Goal: Find specific page/section: Find specific page/section

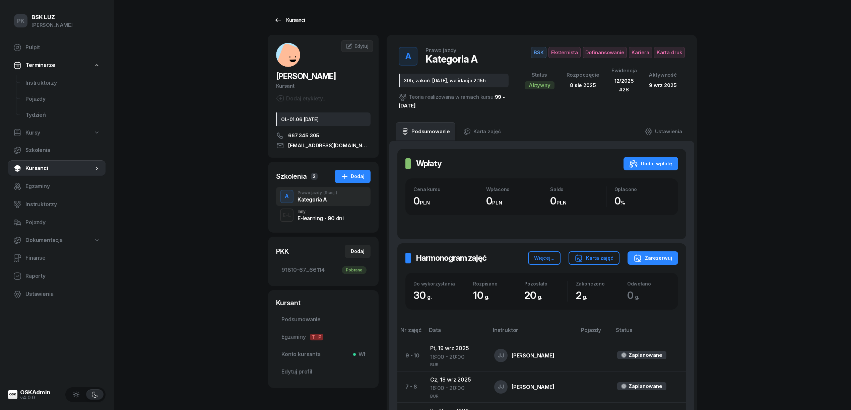
click at [292, 18] on div "Kursanci" at bounding box center [289, 20] width 31 height 8
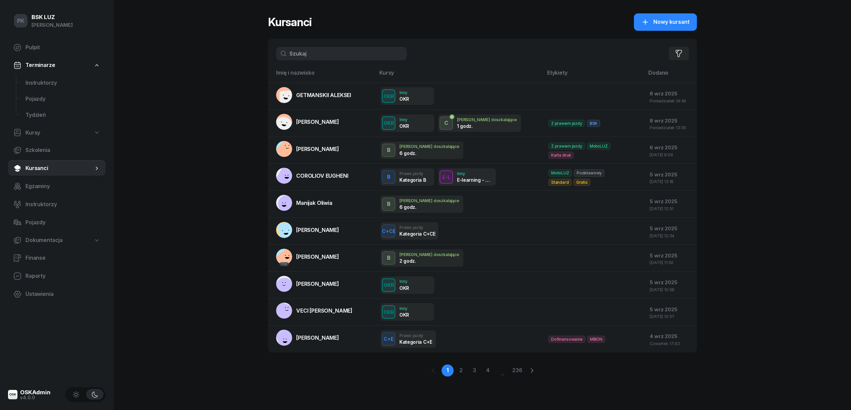
click at [338, 59] on div "Filtruj" at bounding box center [482, 53] width 429 height 29
click at [338, 59] on input "text" at bounding box center [341, 53] width 131 height 13
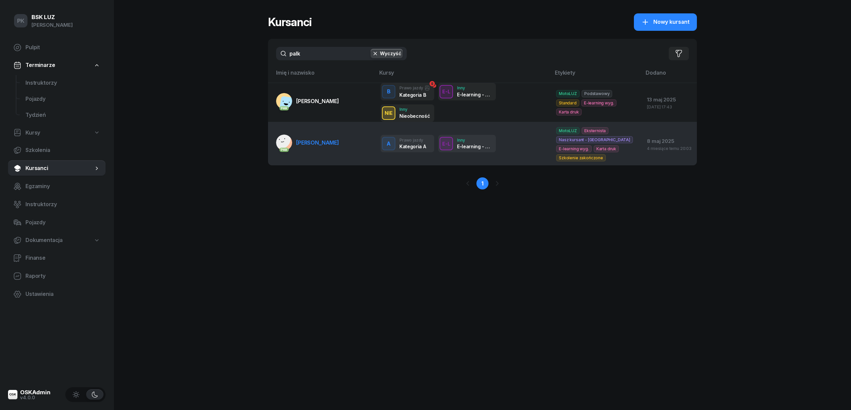
type input "palk"
click at [334, 144] on span "[PERSON_NAME]" at bounding box center [317, 142] width 43 height 7
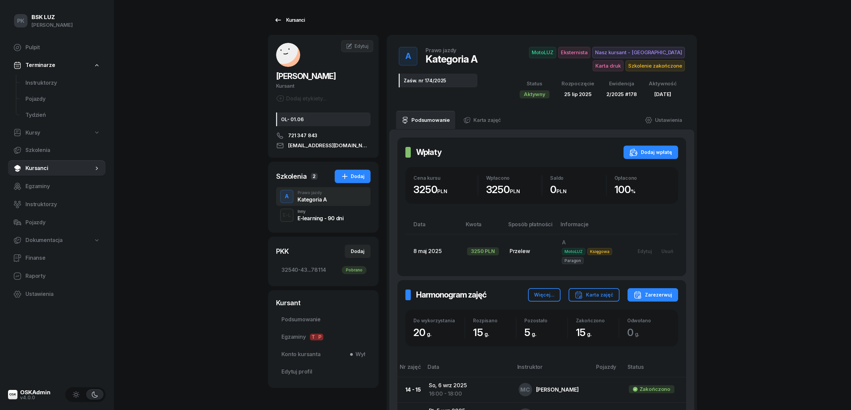
click at [301, 26] on link "Kursanci" at bounding box center [289, 19] width 43 height 13
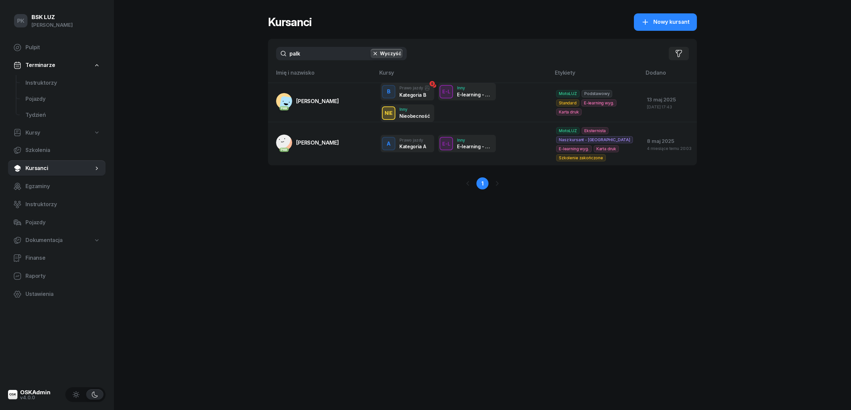
drag, startPoint x: 291, startPoint y: 52, endPoint x: 280, endPoint y: 54, distance: 11.3
click at [281, 54] on input "palk" at bounding box center [341, 53] width 131 height 13
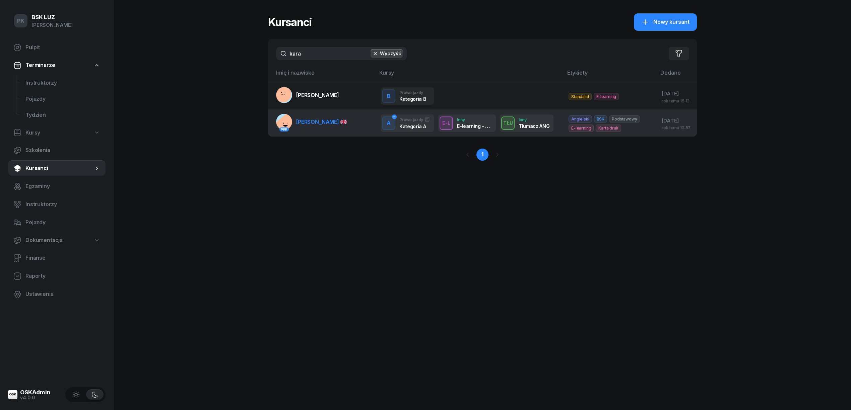
type input "kara"
click at [321, 125] on span "[PERSON_NAME]" at bounding box center [321, 122] width 51 height 7
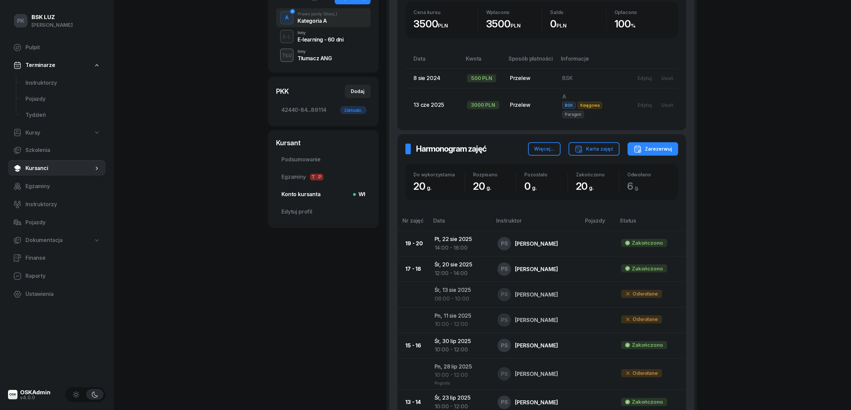
scroll to position [179, 0]
click at [256, 237] on div "PK BSK [PERSON_NAME] Pulpit Terminarze Instruktorzy Pojazdy Tydzień Kursy Szkol…" at bounding box center [425, 236] width 851 height 830
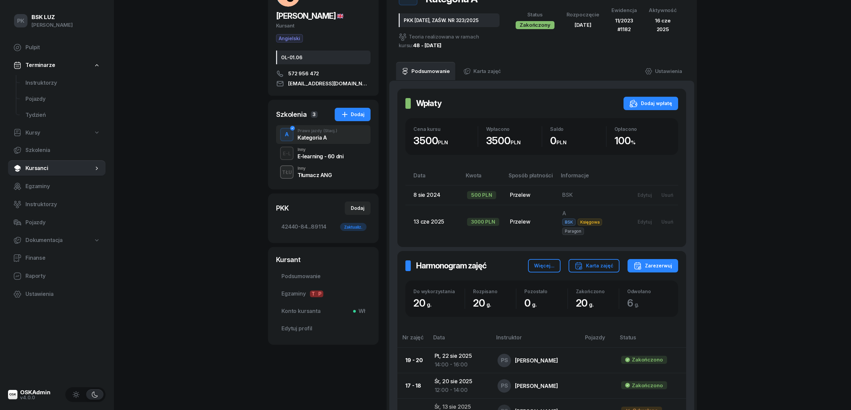
scroll to position [0, 0]
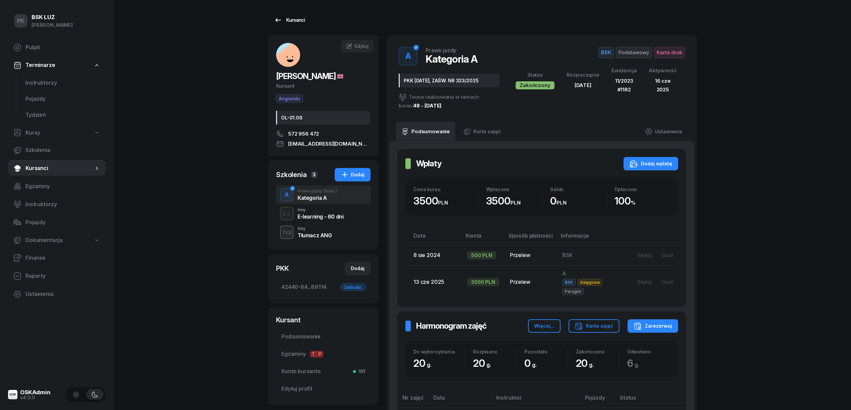
click at [283, 24] on link "Kursanci" at bounding box center [289, 19] width 43 height 13
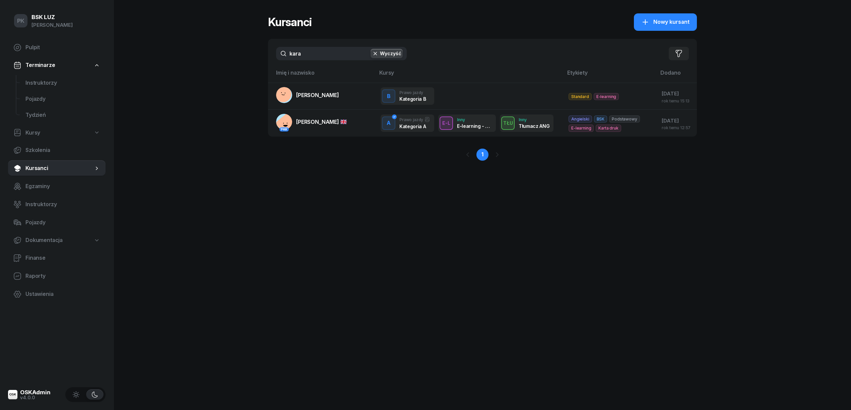
drag, startPoint x: 314, startPoint y: 50, endPoint x: 255, endPoint y: 59, distance: 59.3
click at [255, 59] on div "PK BSK [PERSON_NAME] Pulpit Terminarze Instruktorzy Pojazdy Tydzień Kursy Szkol…" at bounding box center [425, 205] width 851 height 410
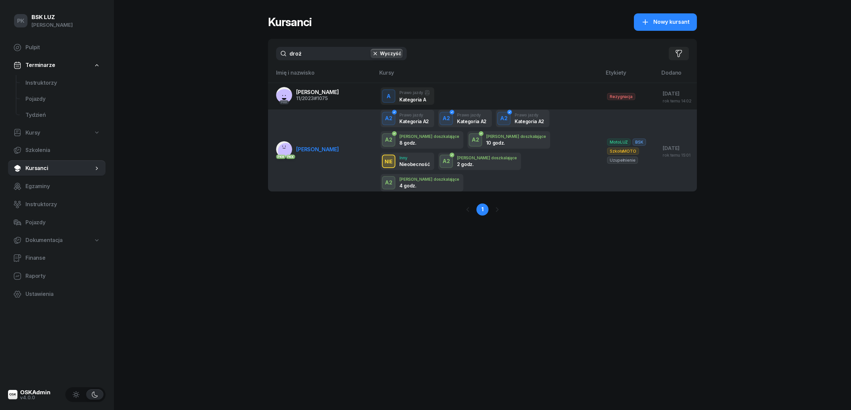
type input "droż"
click at [324, 144] on link "PKK PKK [PERSON_NAME]" at bounding box center [307, 149] width 63 height 16
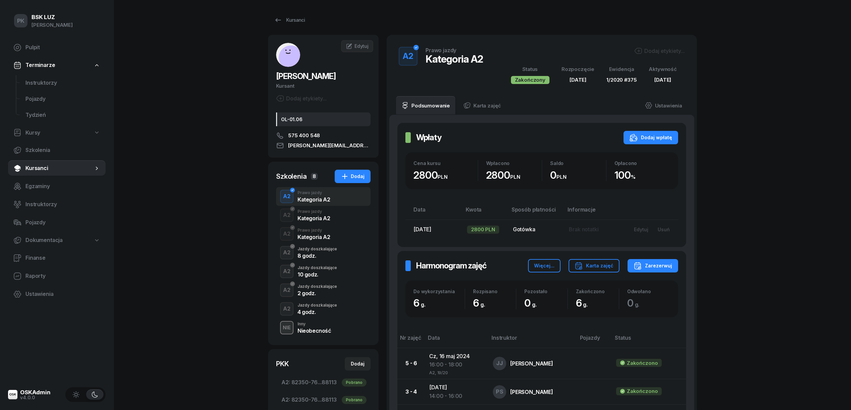
scroll to position [134, 0]
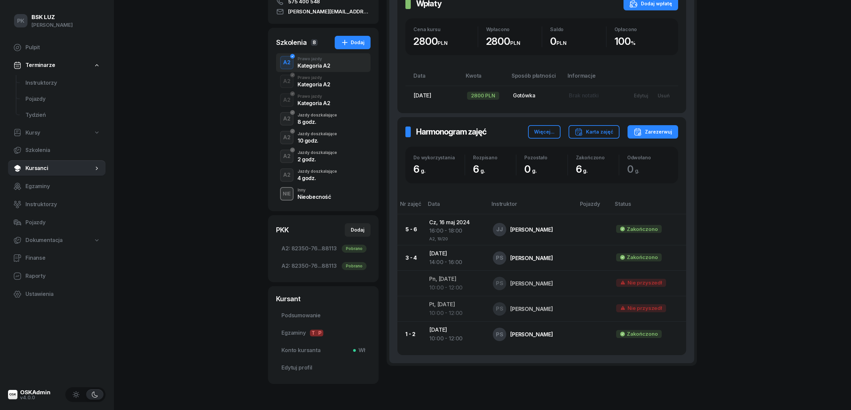
click at [321, 177] on div "4 godz." at bounding box center [317, 178] width 40 height 5
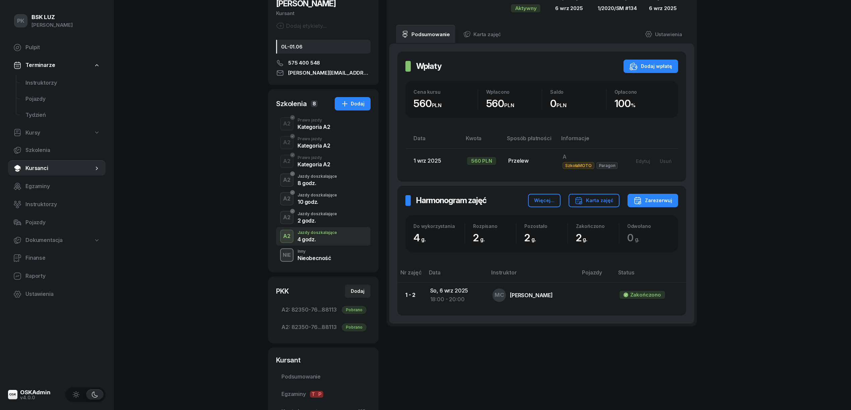
scroll to position [45, 0]
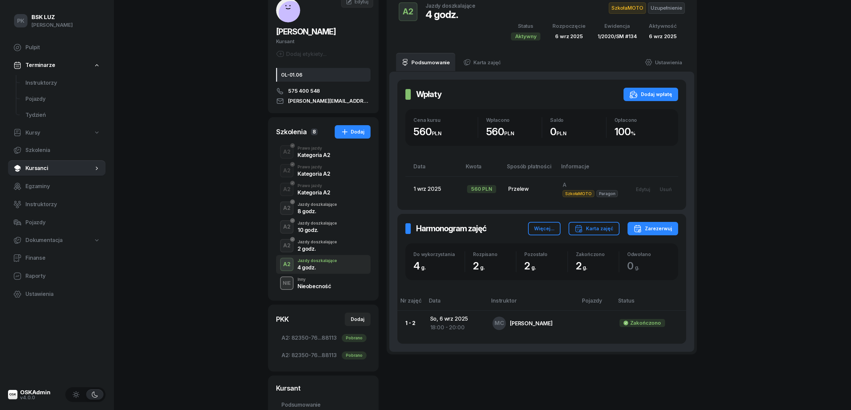
click at [302, 248] on div "2 godz." at bounding box center [317, 248] width 40 height 5
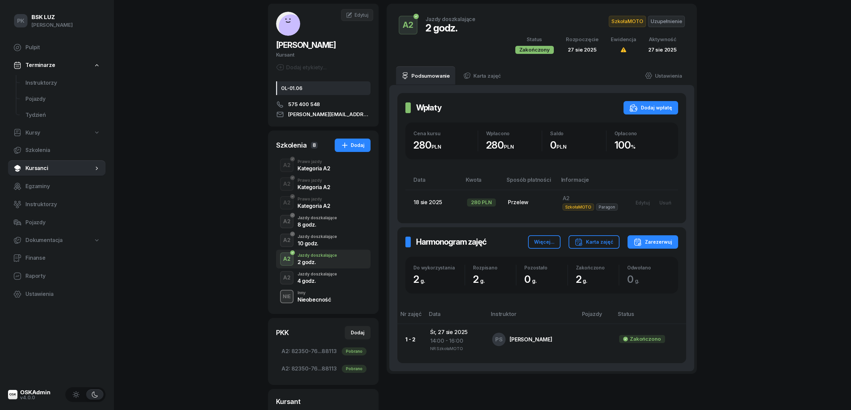
scroll to position [89, 0]
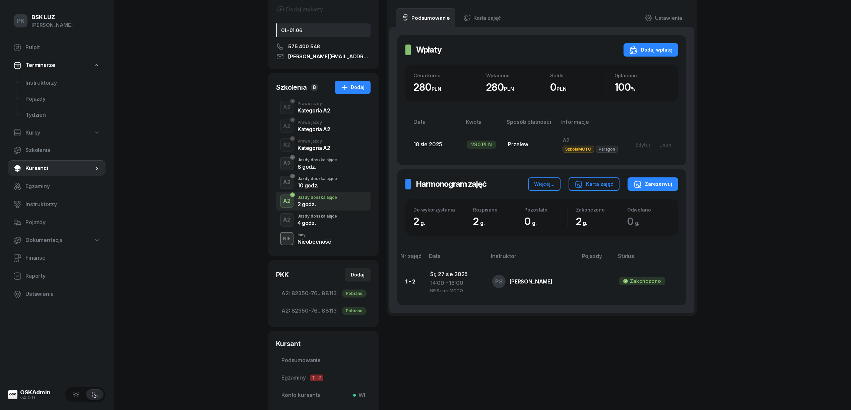
click at [305, 225] on div "4 godz." at bounding box center [317, 222] width 40 height 5
